Goal: Task Accomplishment & Management: Manage account settings

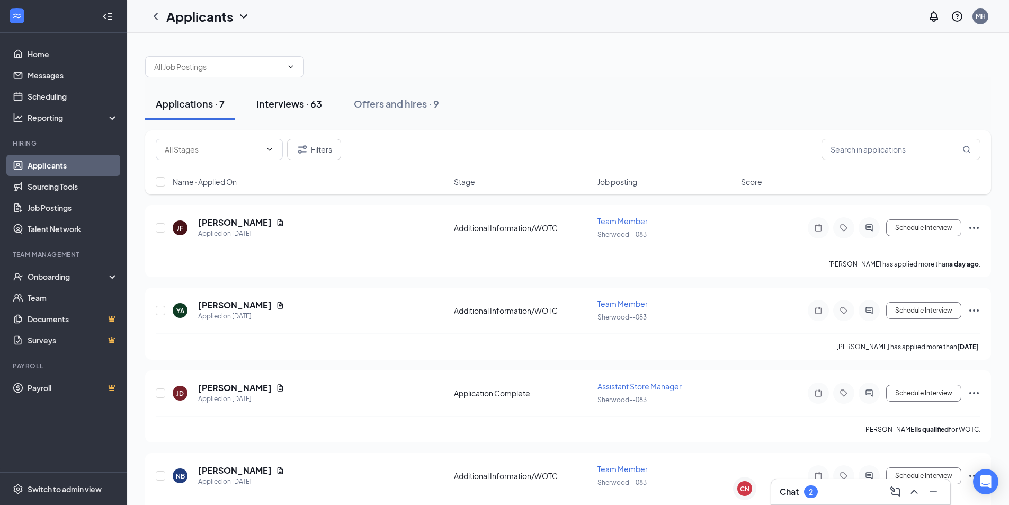
click at [304, 101] on div "Interviews · 63" at bounding box center [289, 103] width 66 height 13
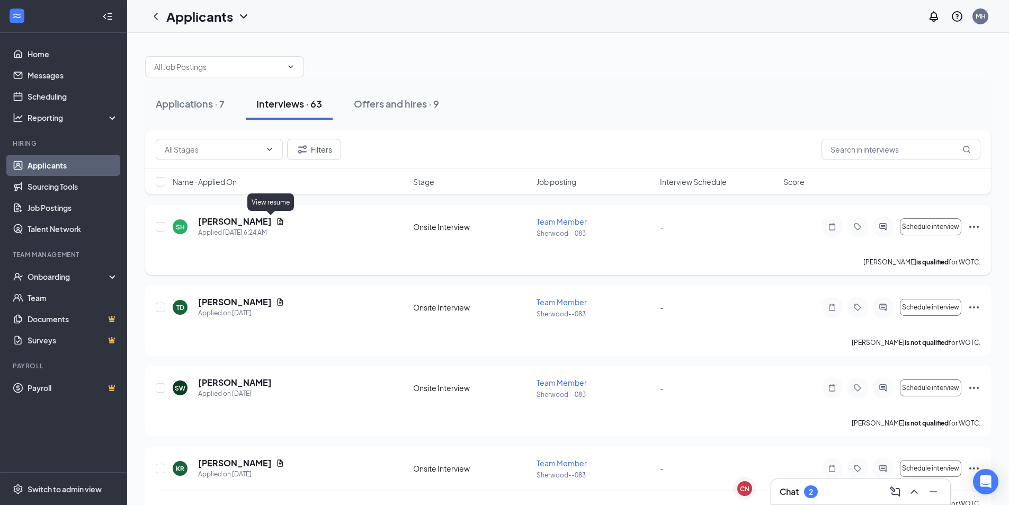
click at [278, 218] on icon "Document" at bounding box center [281, 221] width 6 height 7
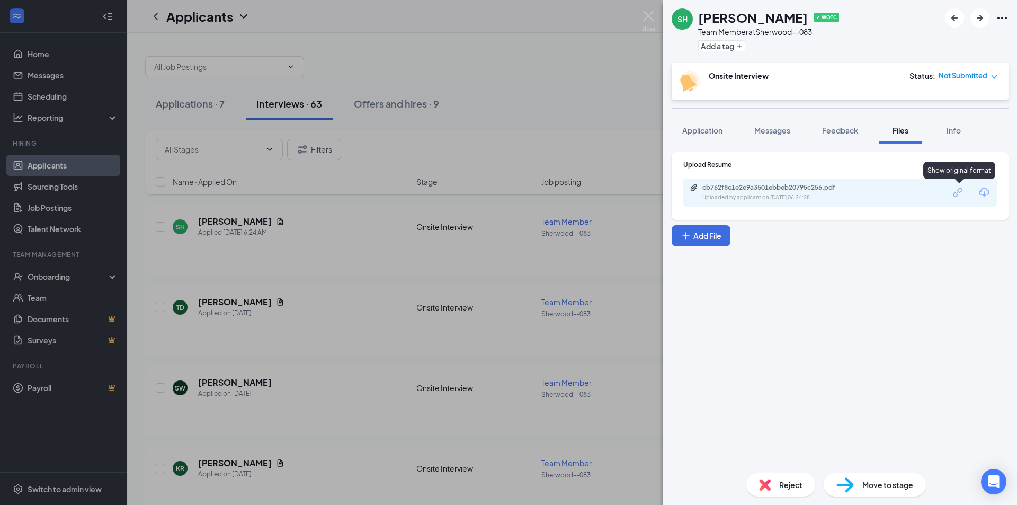
click at [959, 195] on icon "Link" at bounding box center [959, 192] width 14 height 14
click at [846, 132] on span "Feedback" at bounding box center [840, 131] width 36 height 10
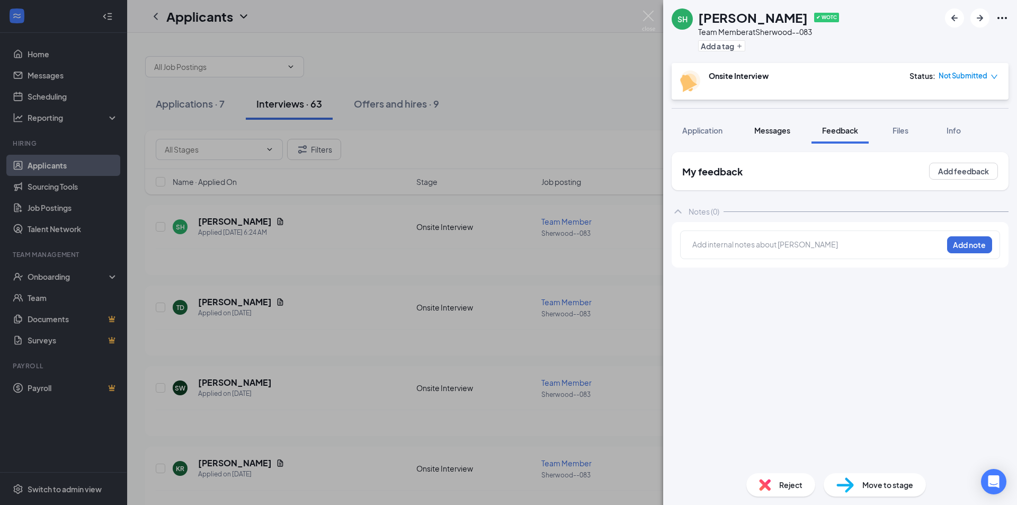
click at [771, 133] on span "Messages" at bounding box center [772, 131] width 36 height 10
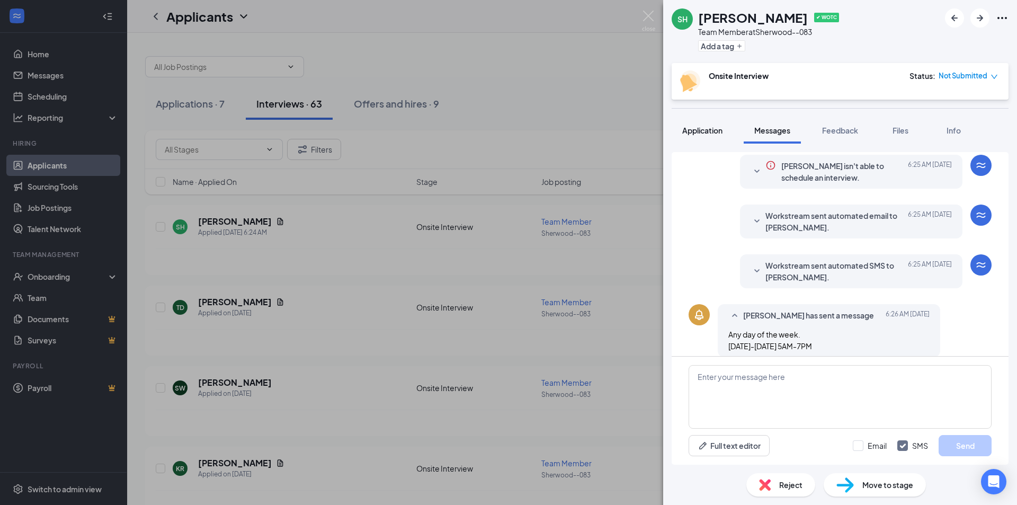
scroll to position [259, 0]
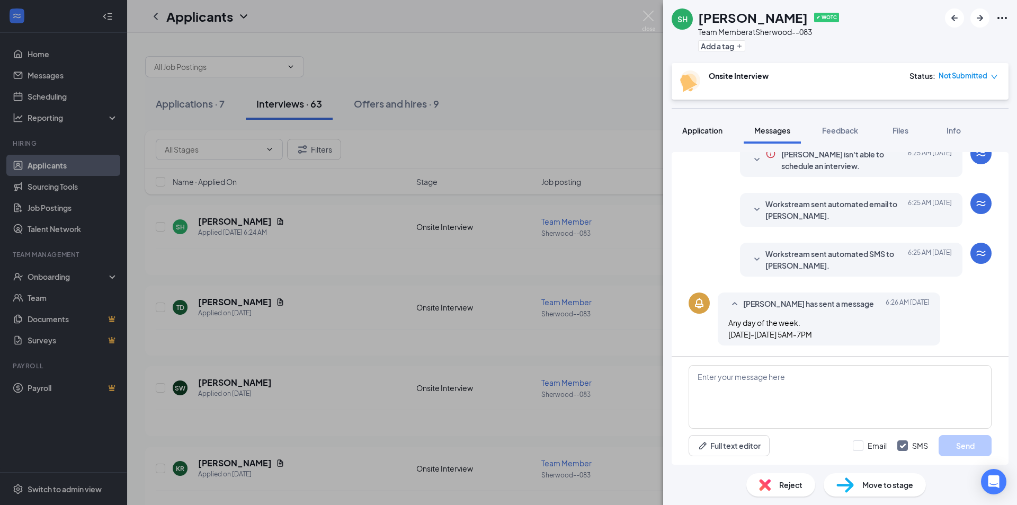
click at [697, 140] on button "Application" at bounding box center [702, 130] width 61 height 26
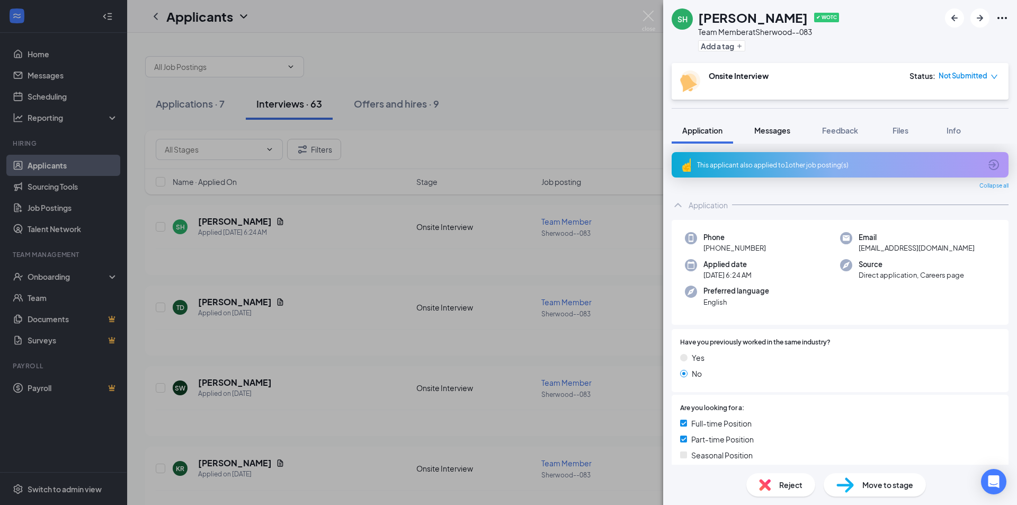
click at [779, 123] on button "Messages" at bounding box center [772, 130] width 57 height 26
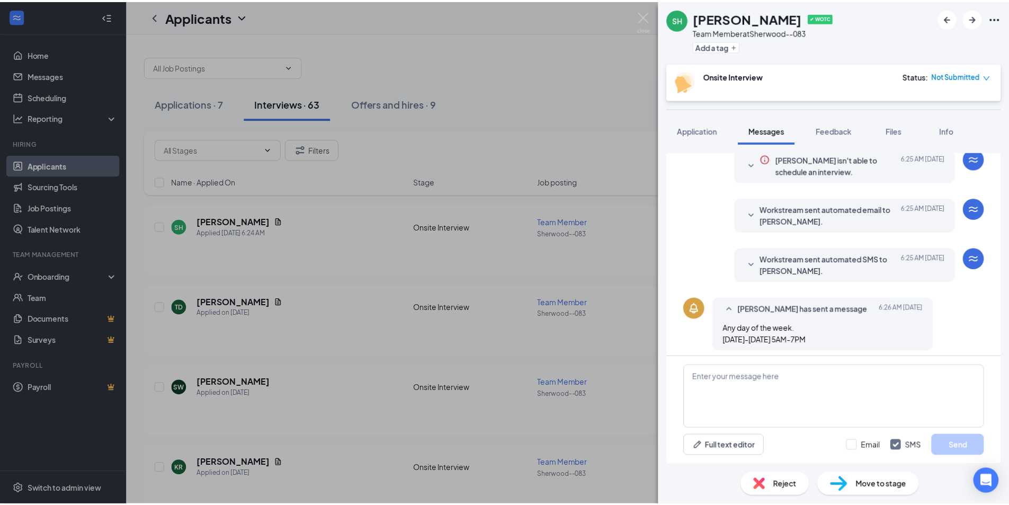
scroll to position [259, 0]
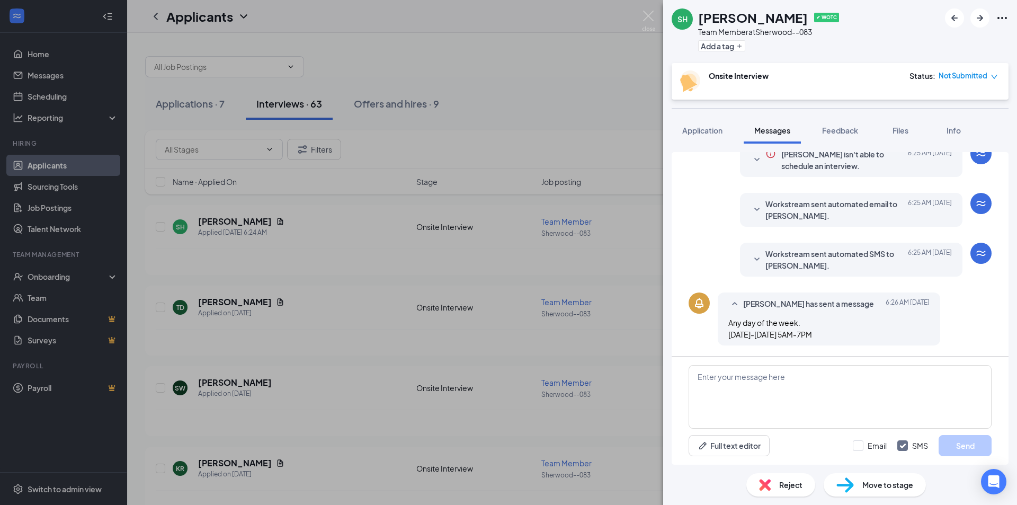
click at [751, 268] on div at bounding box center [757, 259] width 13 height 23
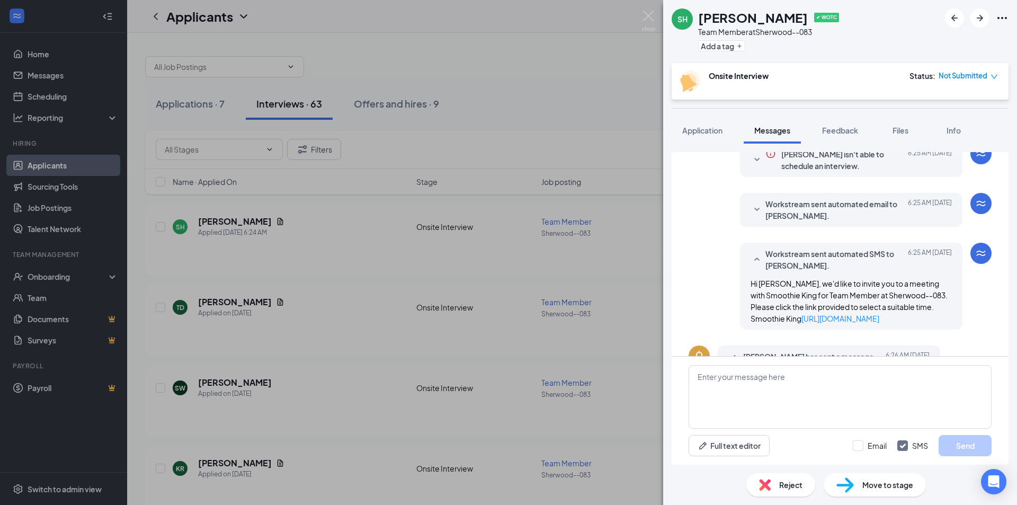
click at [752, 259] on icon "SmallChevronUp" at bounding box center [757, 259] width 13 height 13
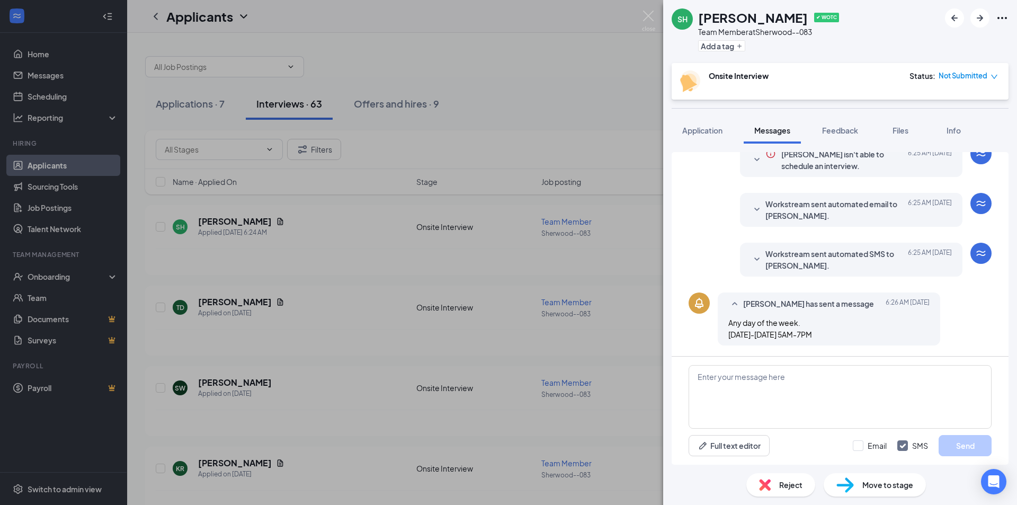
click at [629, 251] on div "SH [PERSON_NAME] ✔ WOTC Team Member at Sherwood--083 Add a tag Onsite Interview…" at bounding box center [508, 252] width 1017 height 505
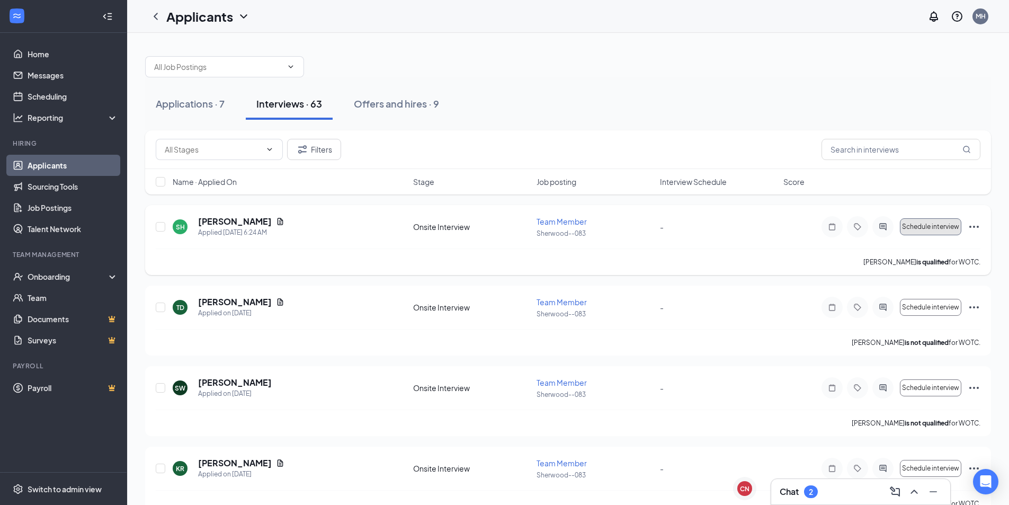
click at [941, 223] on span "Schedule interview" at bounding box center [930, 226] width 57 height 7
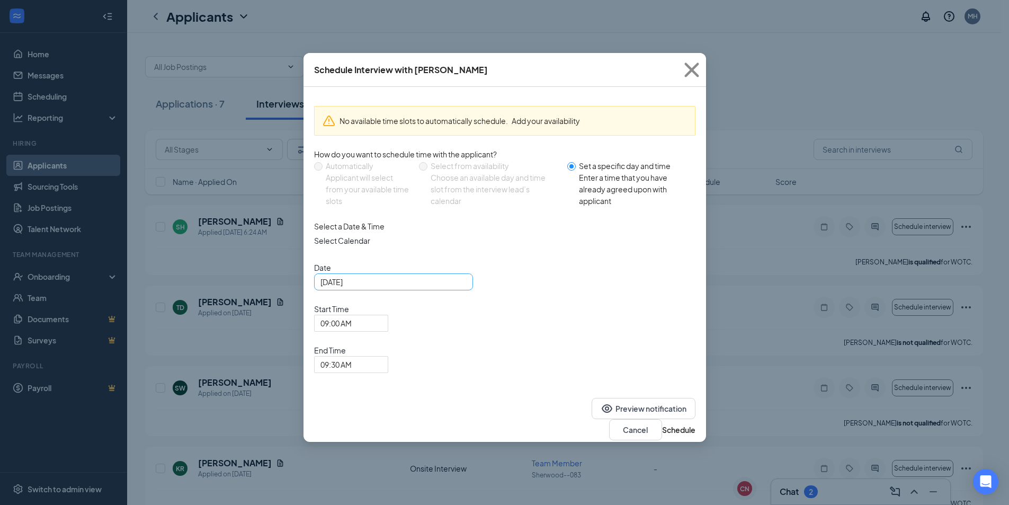
click at [460, 288] on div "[DATE]" at bounding box center [394, 282] width 146 height 12
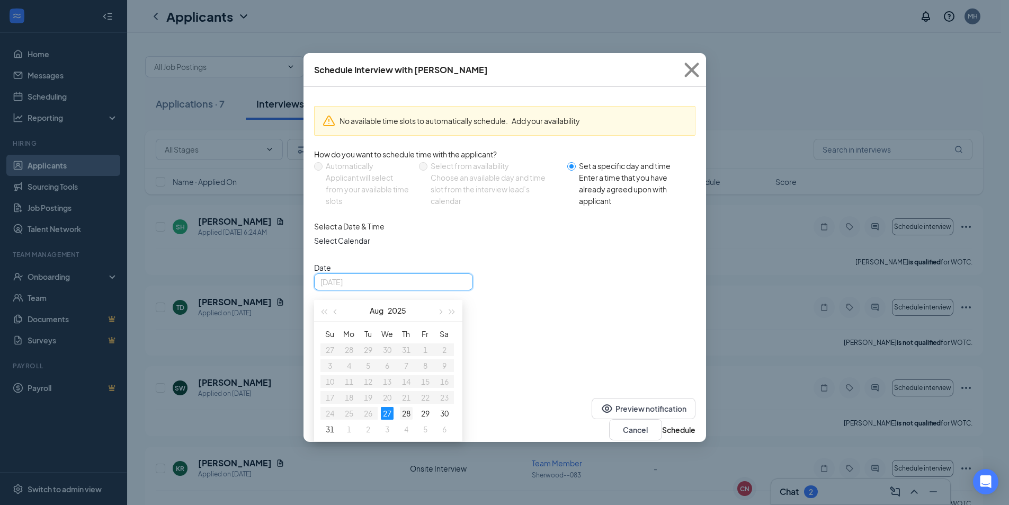
type input "[DATE]"
click at [402, 420] on div "28" at bounding box center [406, 413] width 13 height 13
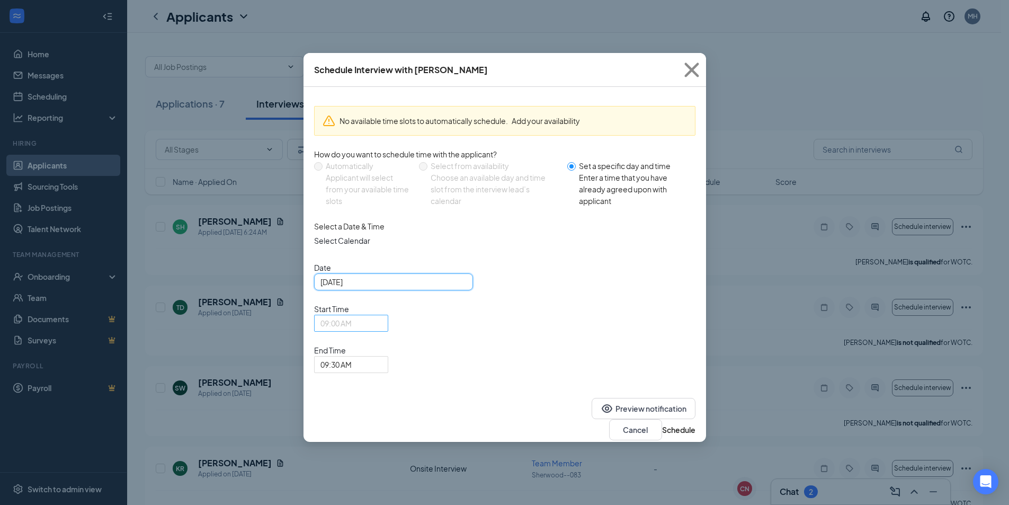
click at [372, 315] on span "09:00 AM" at bounding box center [347, 329] width 52 height 29
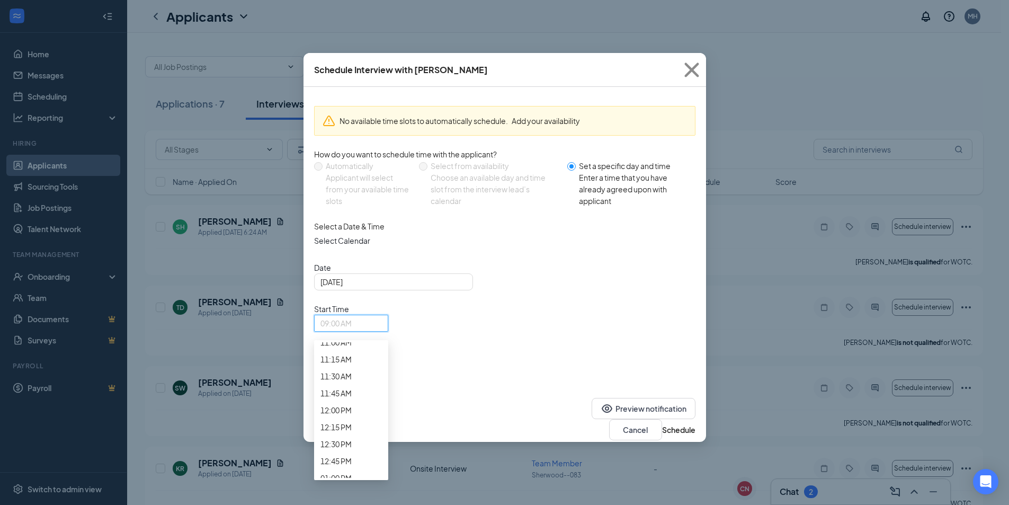
click at [590, 325] on div "No available time slots to automatically schedule. Add your availability How do…" at bounding box center [505, 241] width 403 height 309
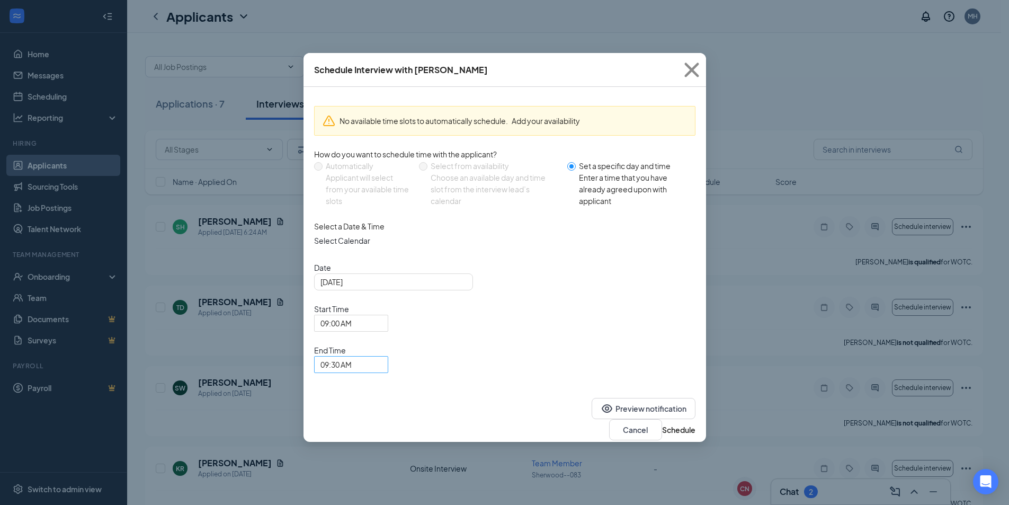
click at [352, 357] on span "09:30 AM" at bounding box center [336, 365] width 31 height 16
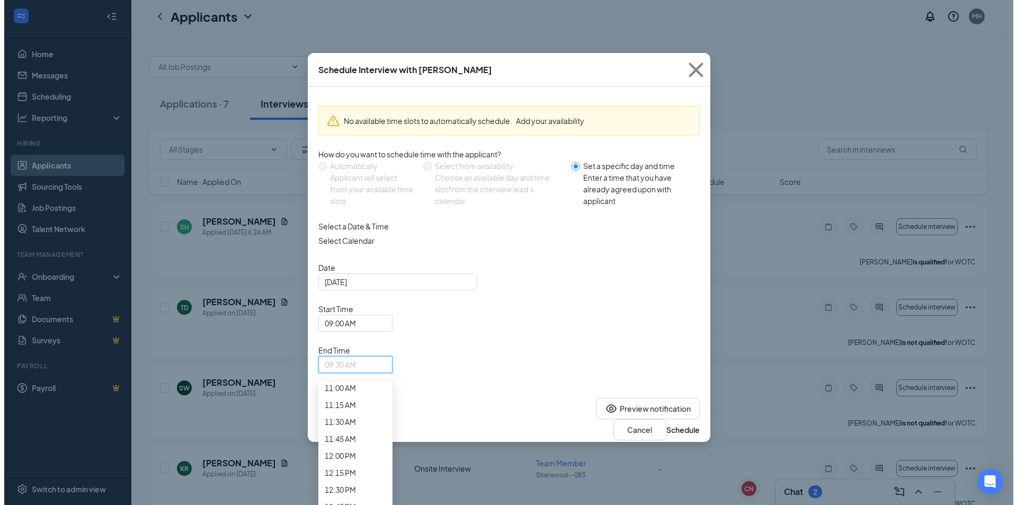
scroll to position [816, 0]
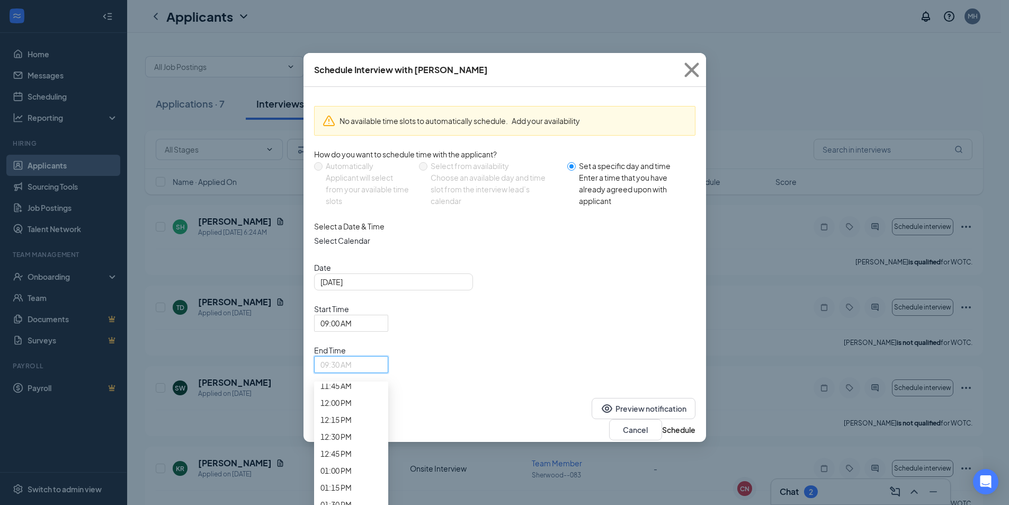
click at [675, 311] on div "Select a Date & Time Select Calendar Date [DATE] [DATE] Su Mo Tu We Th Fr Sa 27…" at bounding box center [504, 296] width 381 height 153
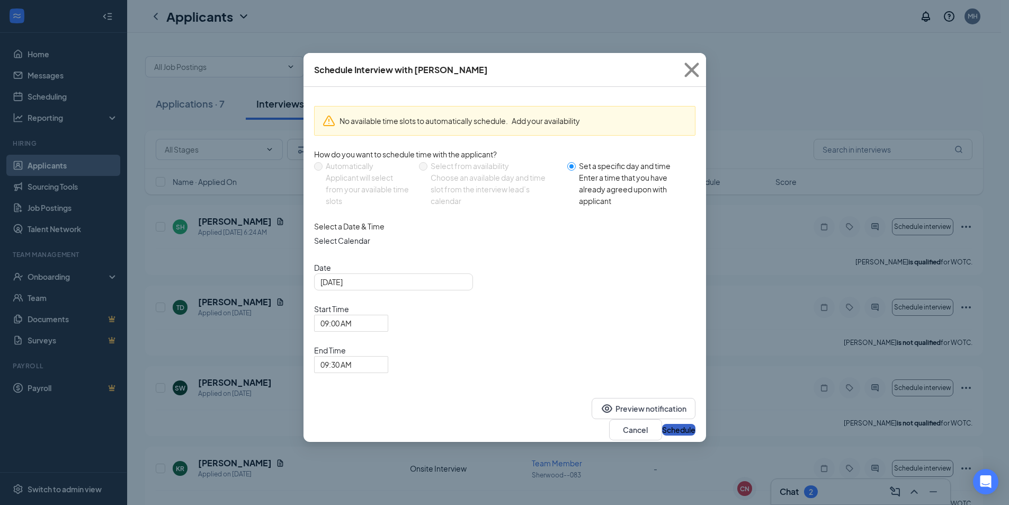
click at [674, 424] on button "Schedule" at bounding box center [678, 430] width 33 height 12
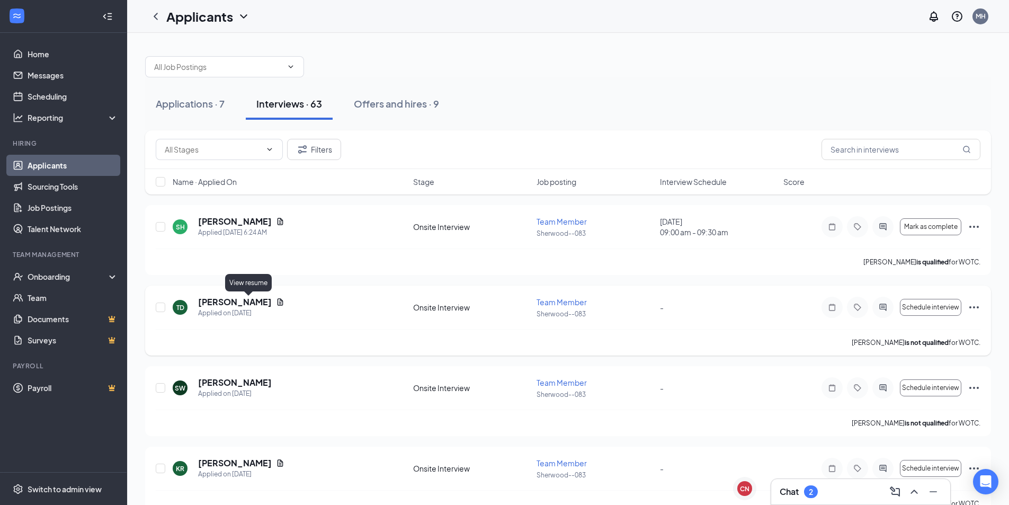
click at [276, 301] on icon "Document" at bounding box center [280, 302] width 8 height 8
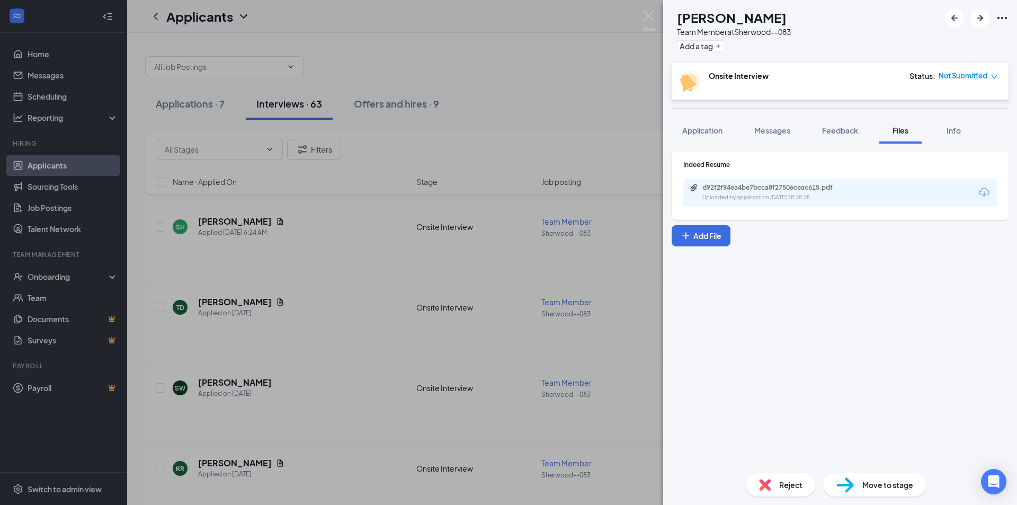
click at [986, 190] on icon "Download" at bounding box center [984, 192] width 13 height 13
